Goal: Task Accomplishment & Management: Manage account settings

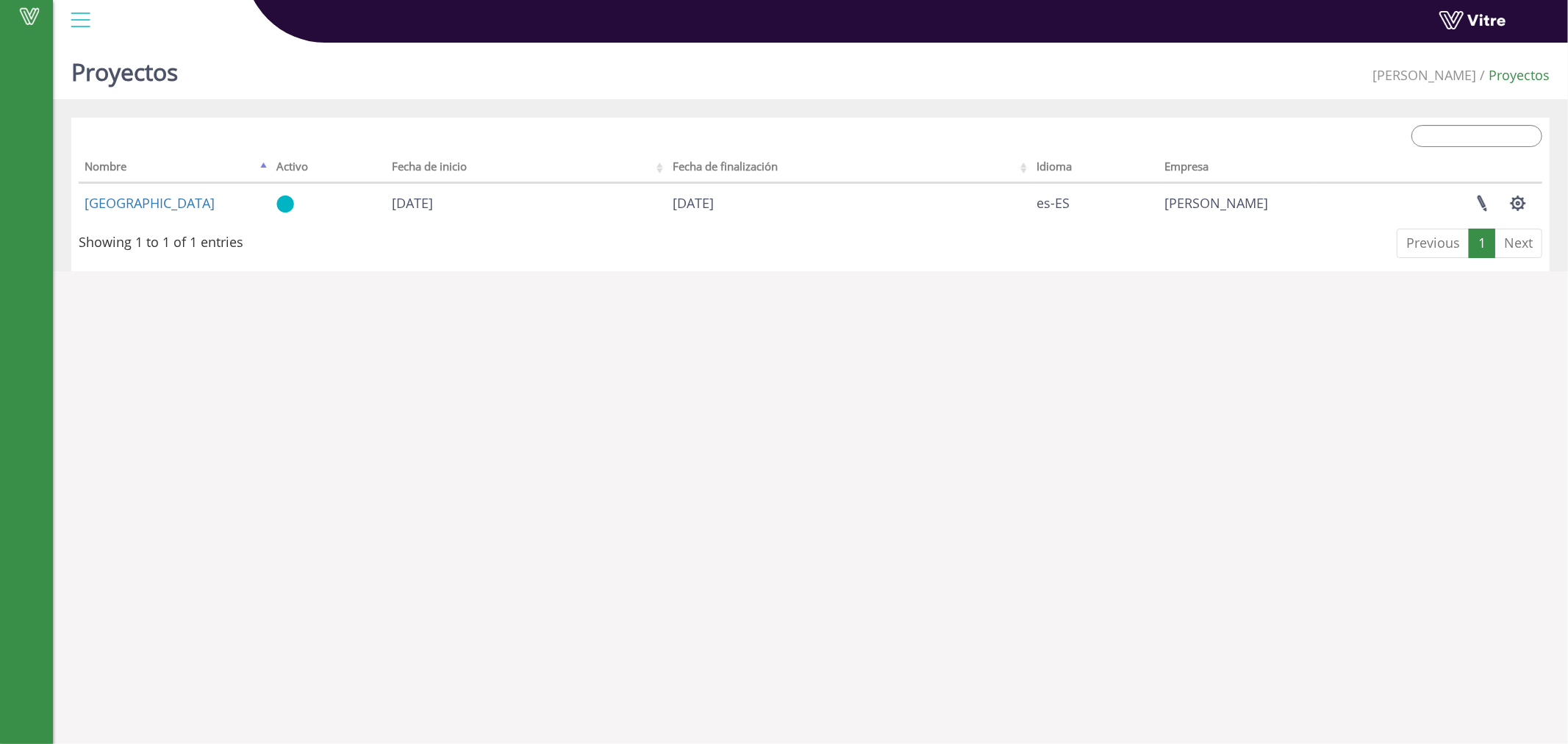
click at [83, 29] on div at bounding box center [80, 20] width 33 height 40
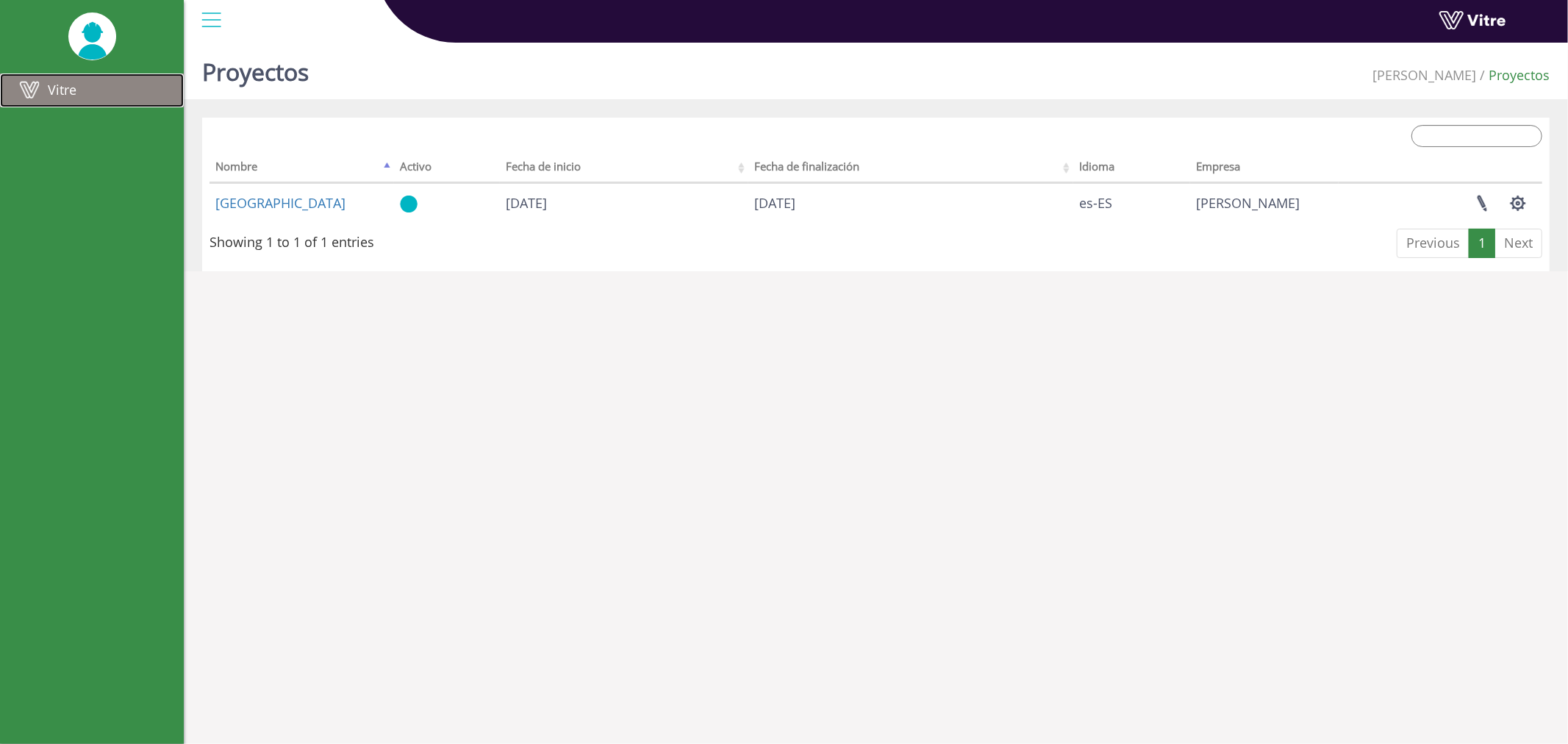
click at [75, 98] on link "Vitre" at bounding box center [92, 90] width 184 height 34
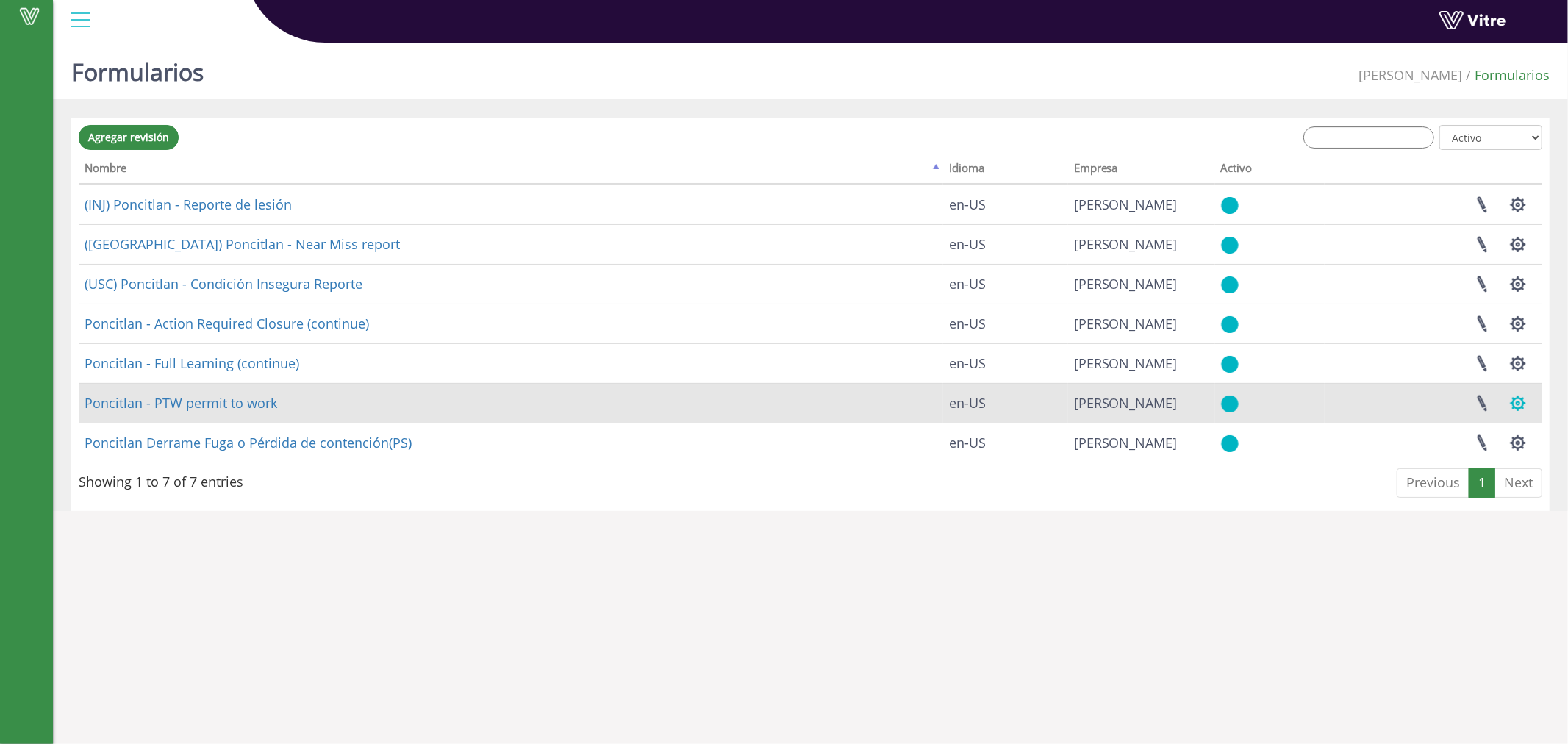
click at [1520, 405] on button "button" at bounding box center [1518, 403] width 36 height 39
click at [1467, 460] on link "Configurar los usuarios" at bounding box center [1444, 457] width 184 height 19
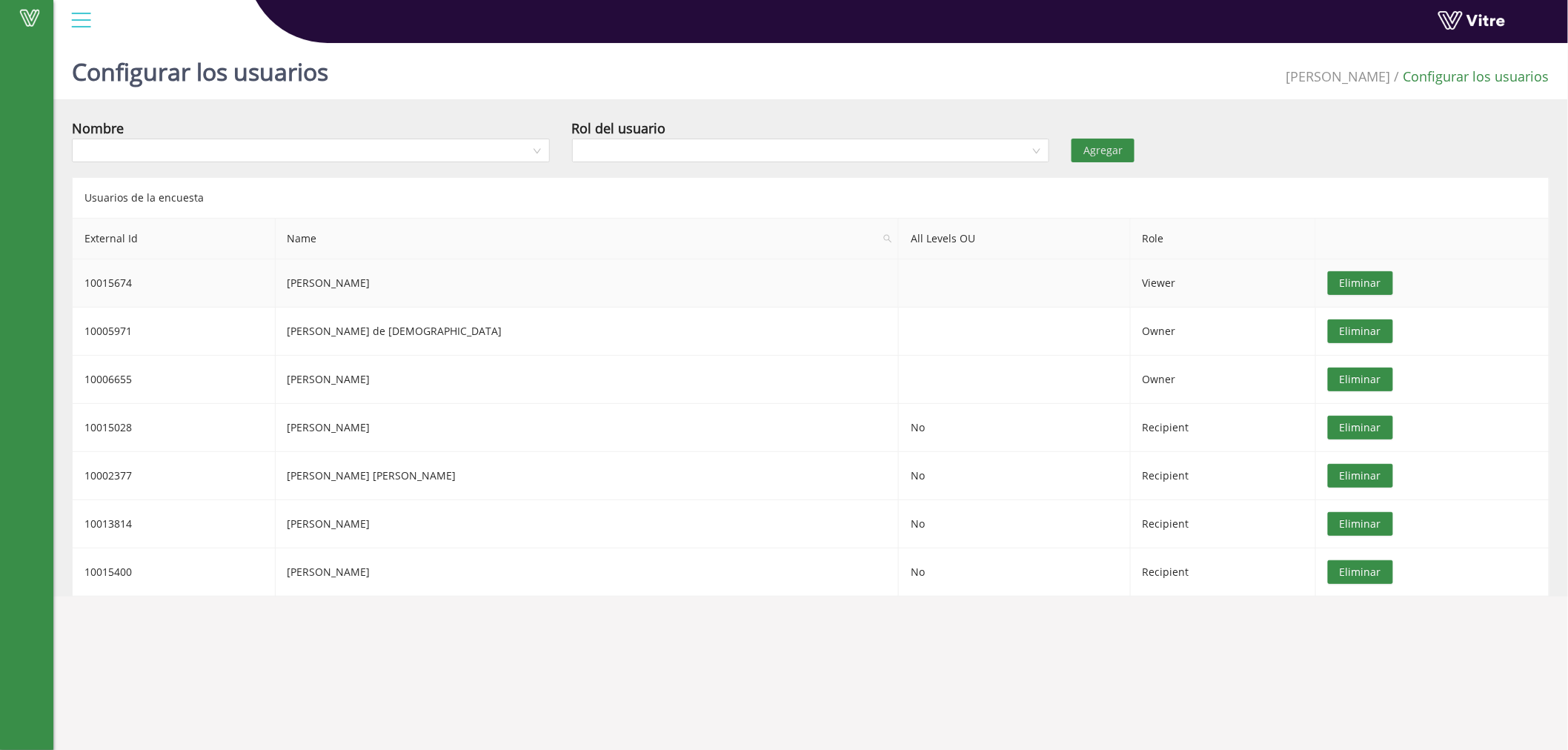
scroll to position [37, 0]
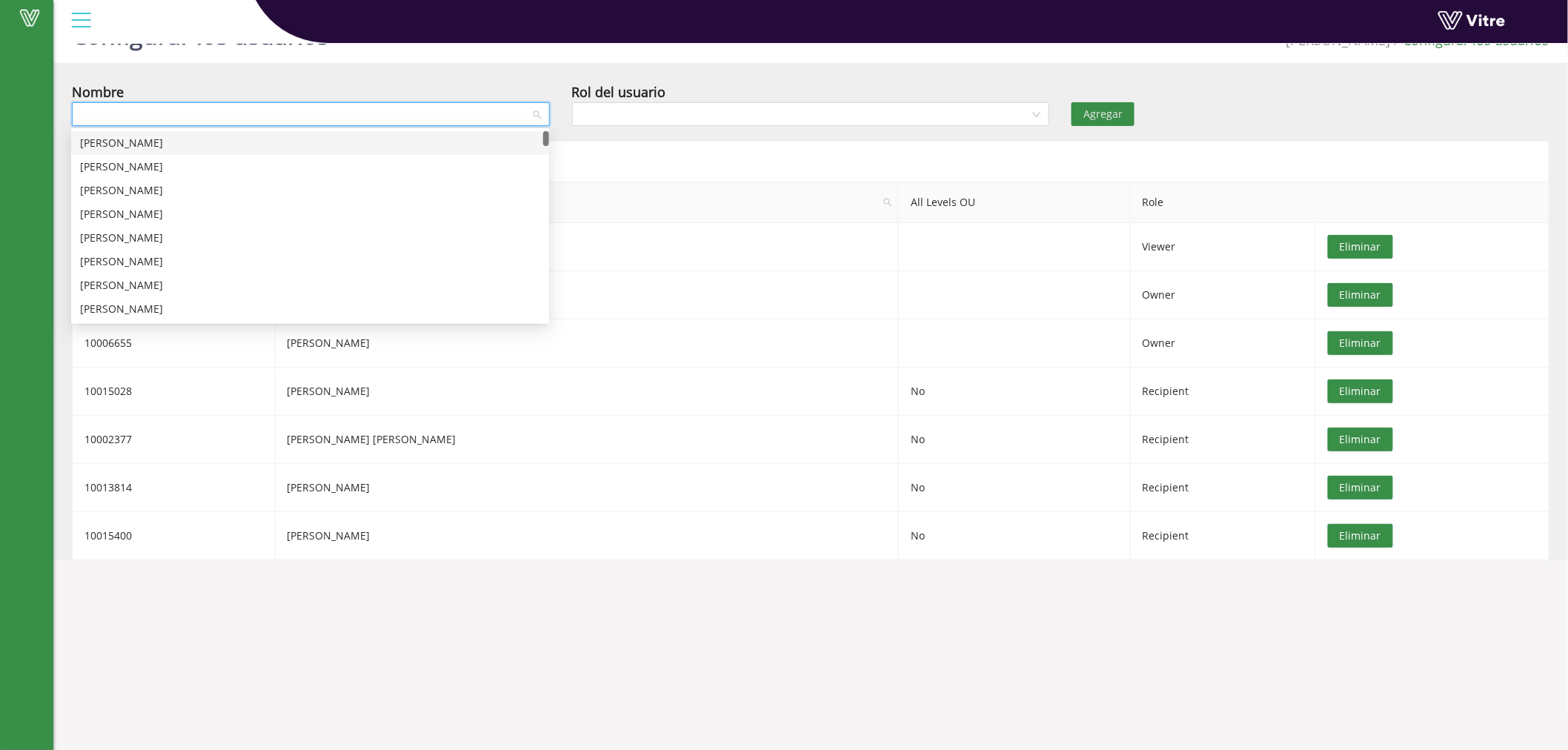
click at [398, 114] on input "search" at bounding box center [305, 114] width 449 height 22
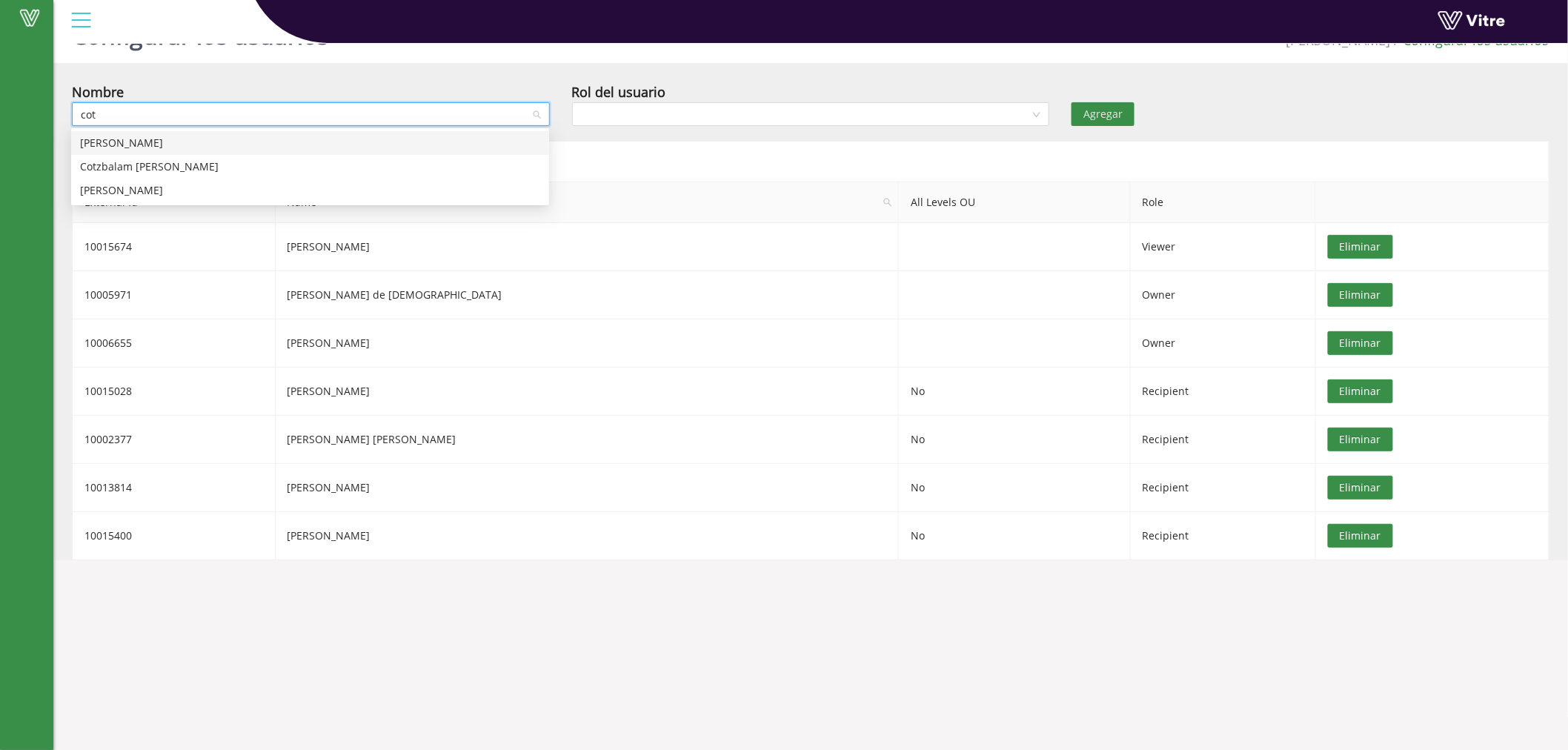
type input "cotz"
click at [392, 142] on div "Cotzbalam Valdez Hernandez" at bounding box center [310, 143] width 460 height 17
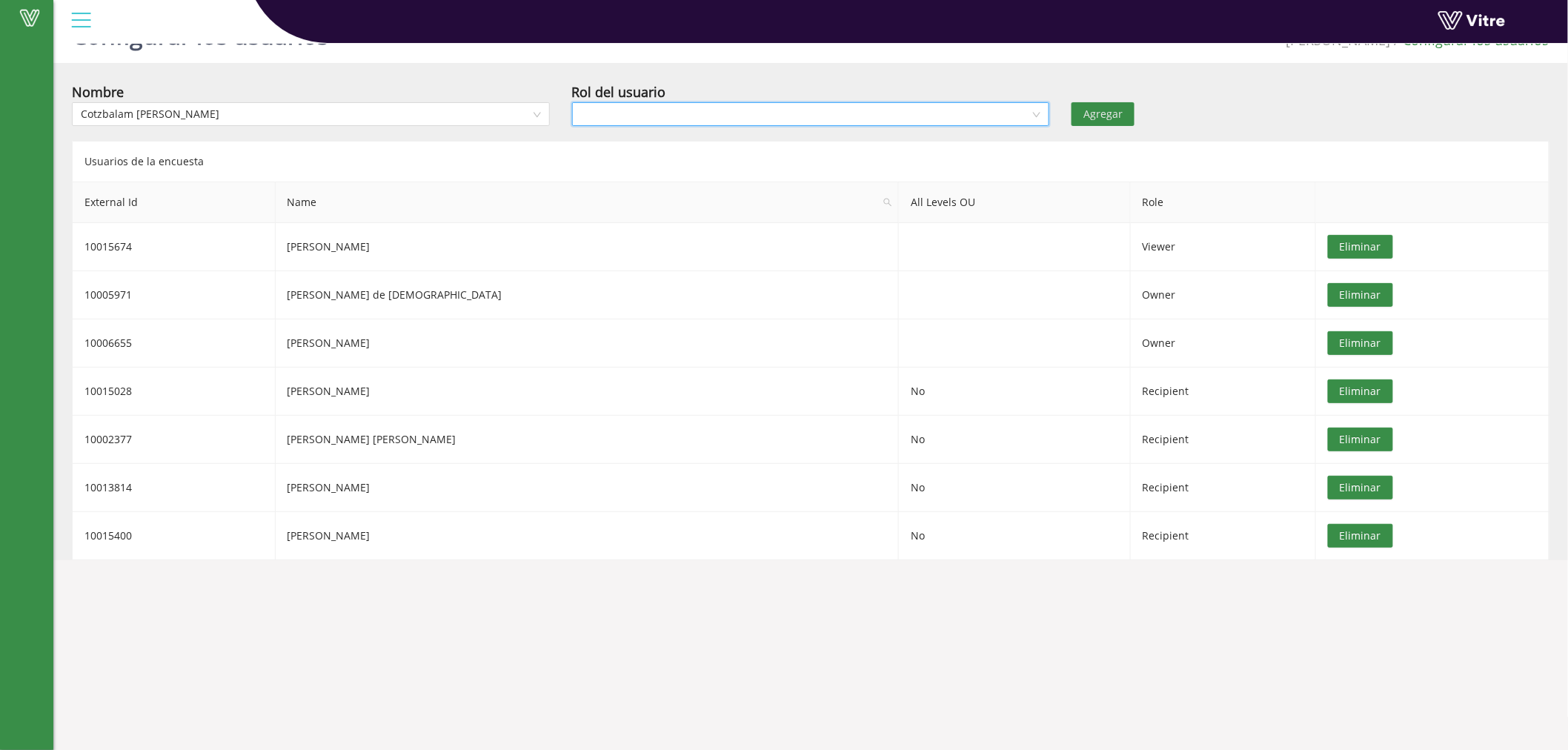
click at [667, 120] on input "search" at bounding box center [805, 114] width 449 height 22
click at [640, 166] on div "Recipient" at bounding box center [810, 166] width 460 height 17
click at [1101, 116] on span "Agregar" at bounding box center [1102, 114] width 40 height 17
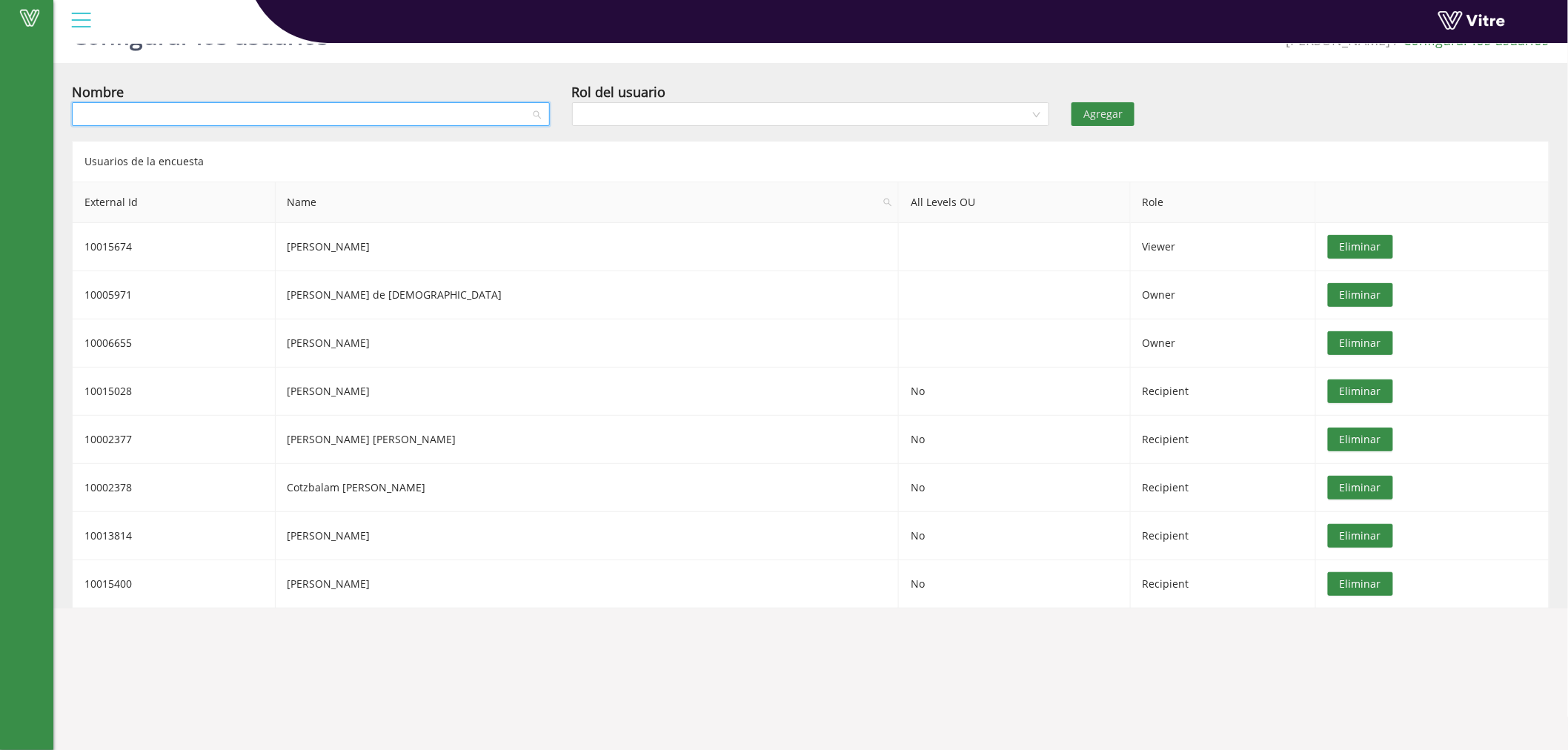
click at [298, 106] on input "search" at bounding box center [305, 114] width 449 height 22
type input "javier"
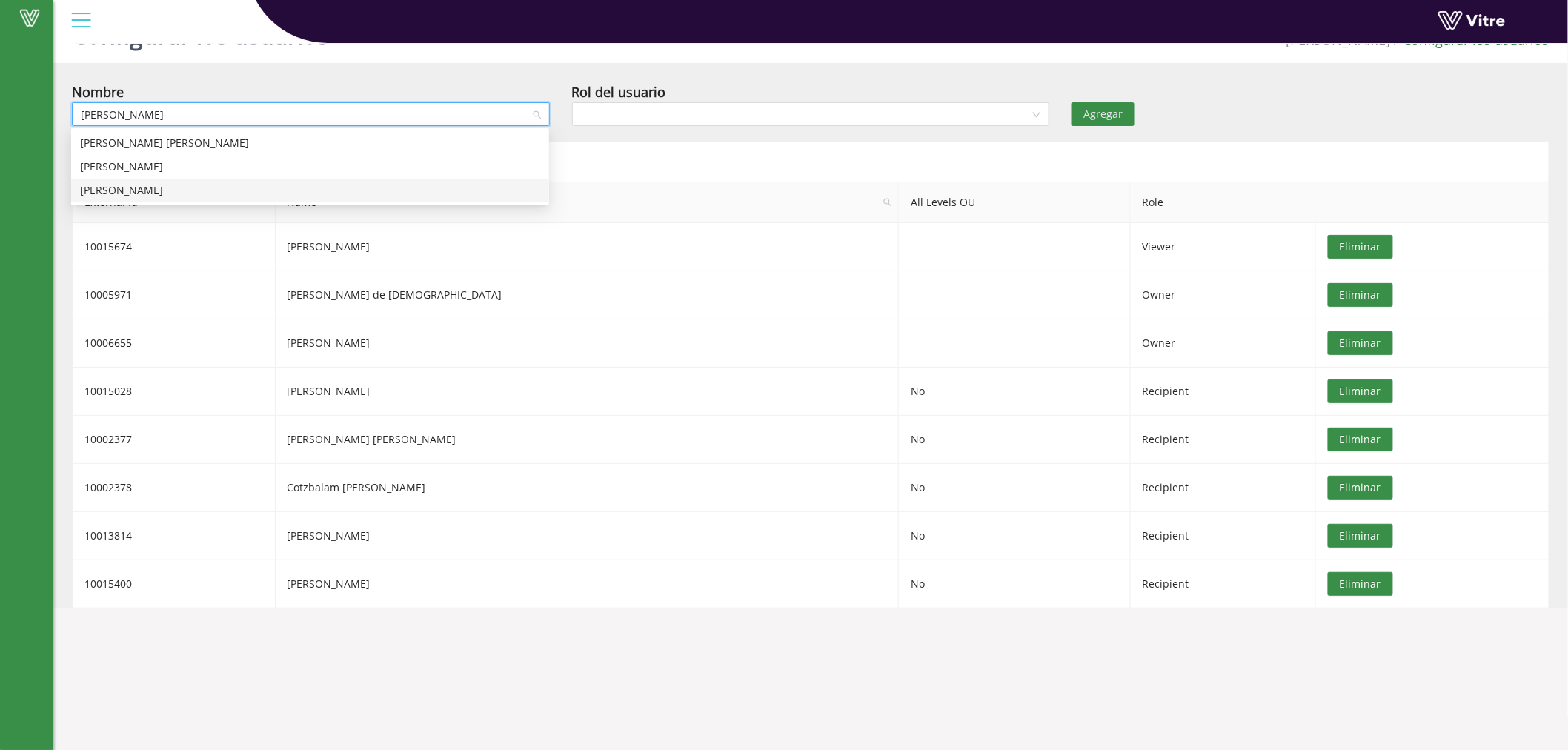
click at [176, 189] on div "Javier Valencia Robles" at bounding box center [310, 190] width 460 height 17
click at [649, 117] on input "search" at bounding box center [805, 114] width 449 height 22
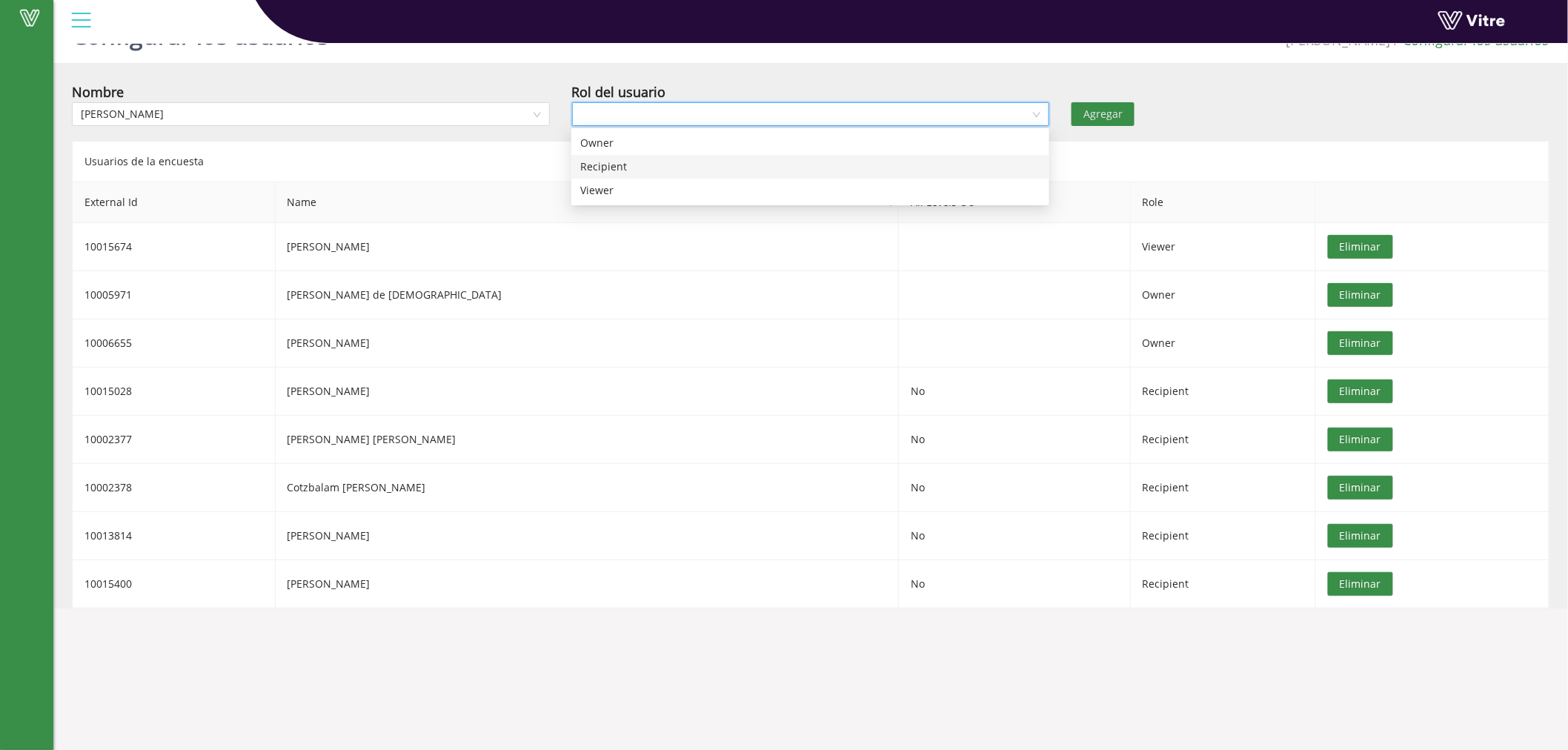
click at [633, 165] on div "Recipient" at bounding box center [810, 166] width 460 height 17
click at [1119, 123] on button "Agregar" at bounding box center [1102, 114] width 63 height 24
